Goal: Information Seeking & Learning: Learn about a topic

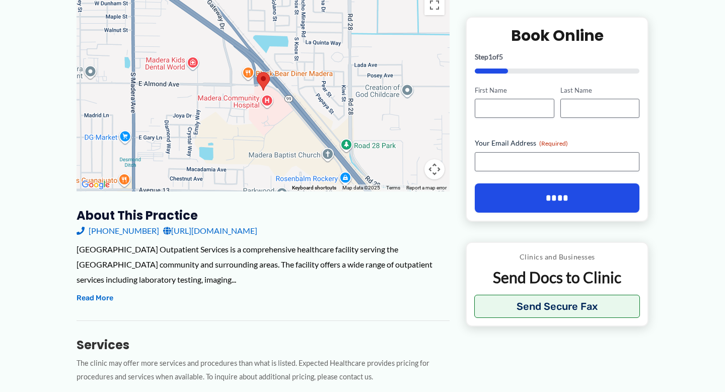
scroll to position [162, 0]
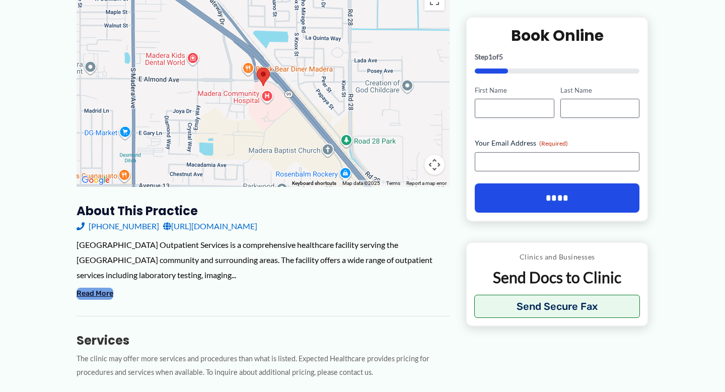
click at [83, 295] on button "Read More" at bounding box center [95, 294] width 37 height 12
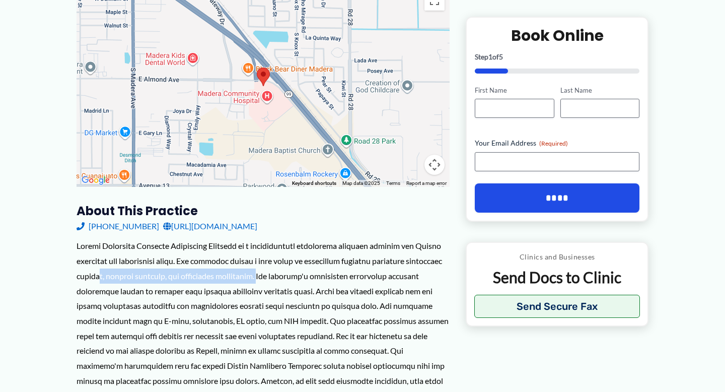
drag, startPoint x: 137, startPoint y: 275, endPoint x: 299, endPoint y: 275, distance: 162.2
click at [300, 275] on div at bounding box center [263, 327] width 373 height 179
click at [299, 276] on div at bounding box center [263, 327] width 373 height 179
drag, startPoint x: 299, startPoint y: 276, endPoint x: 62, endPoint y: 280, distance: 237.3
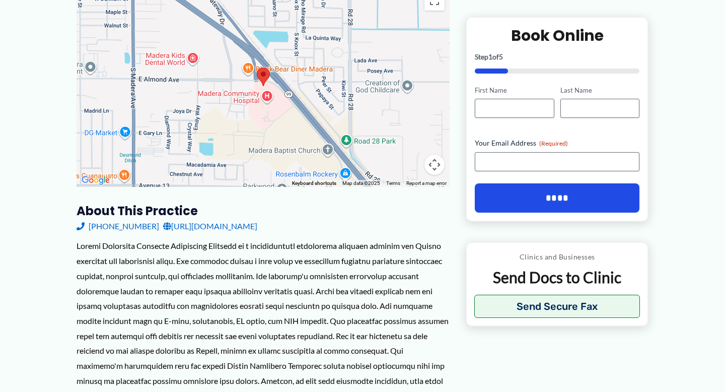
click at [79, 278] on div at bounding box center [263, 327] width 373 height 179
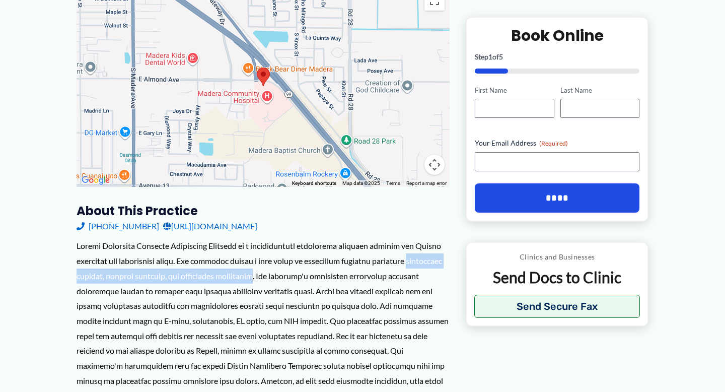
drag, startPoint x: 296, startPoint y: 279, endPoint x: 72, endPoint y: 276, distance: 224.2
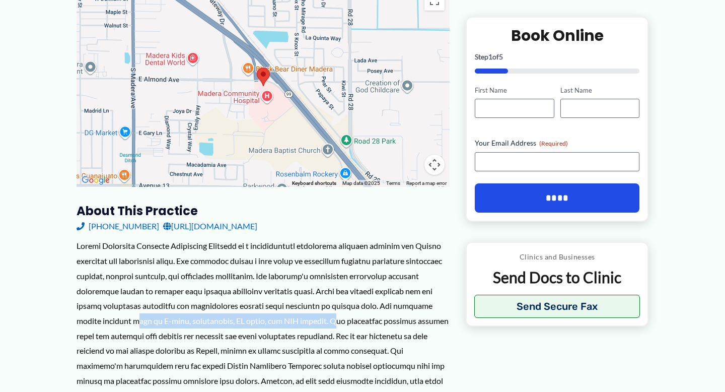
drag, startPoint x: 132, startPoint y: 321, endPoint x: 327, endPoint y: 322, distance: 195.5
click at [327, 323] on div at bounding box center [263, 327] width 373 height 179
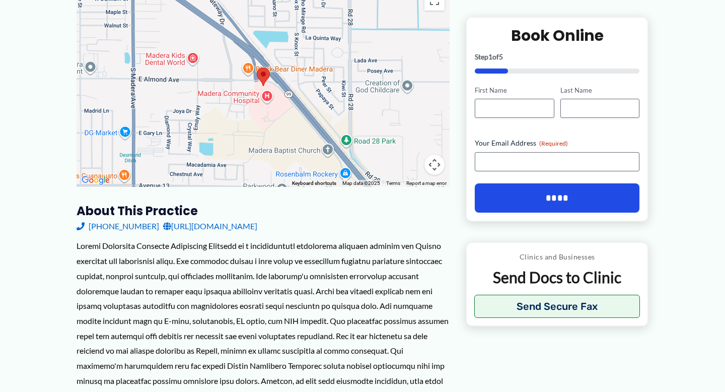
click at [142, 321] on div at bounding box center [263, 327] width 373 height 179
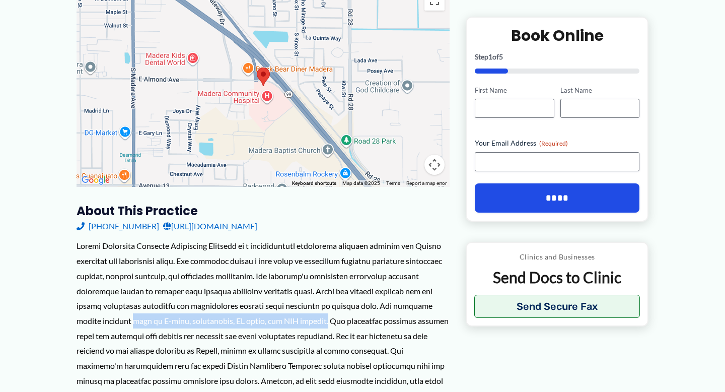
drag, startPoint x: 129, startPoint y: 320, endPoint x: 321, endPoint y: 320, distance: 191.9
click at [321, 320] on div at bounding box center [263, 327] width 373 height 179
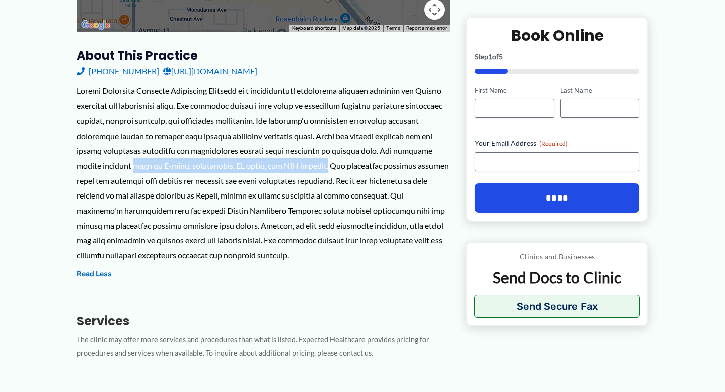
scroll to position [316, 0]
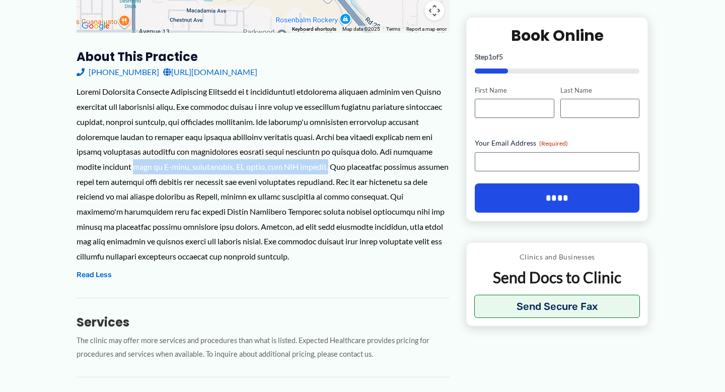
click at [129, 167] on div at bounding box center [263, 173] width 373 height 179
drag, startPoint x: 157, startPoint y: 166, endPoint x: 322, endPoint y: 165, distance: 165.3
click at [322, 166] on div at bounding box center [263, 173] width 373 height 179
click at [322, 165] on div at bounding box center [263, 173] width 373 height 179
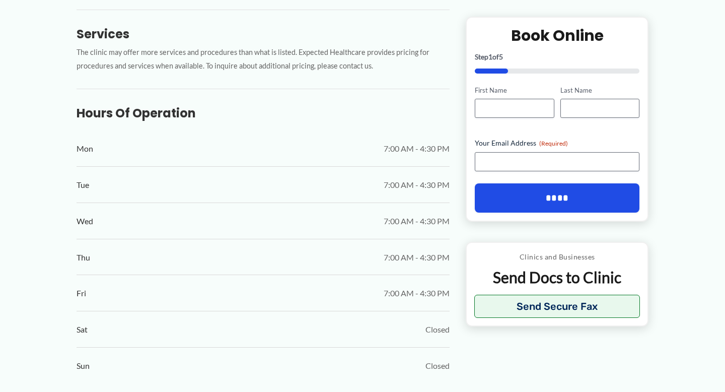
scroll to position [565, 0]
